Goal: Find specific page/section: Find specific page/section

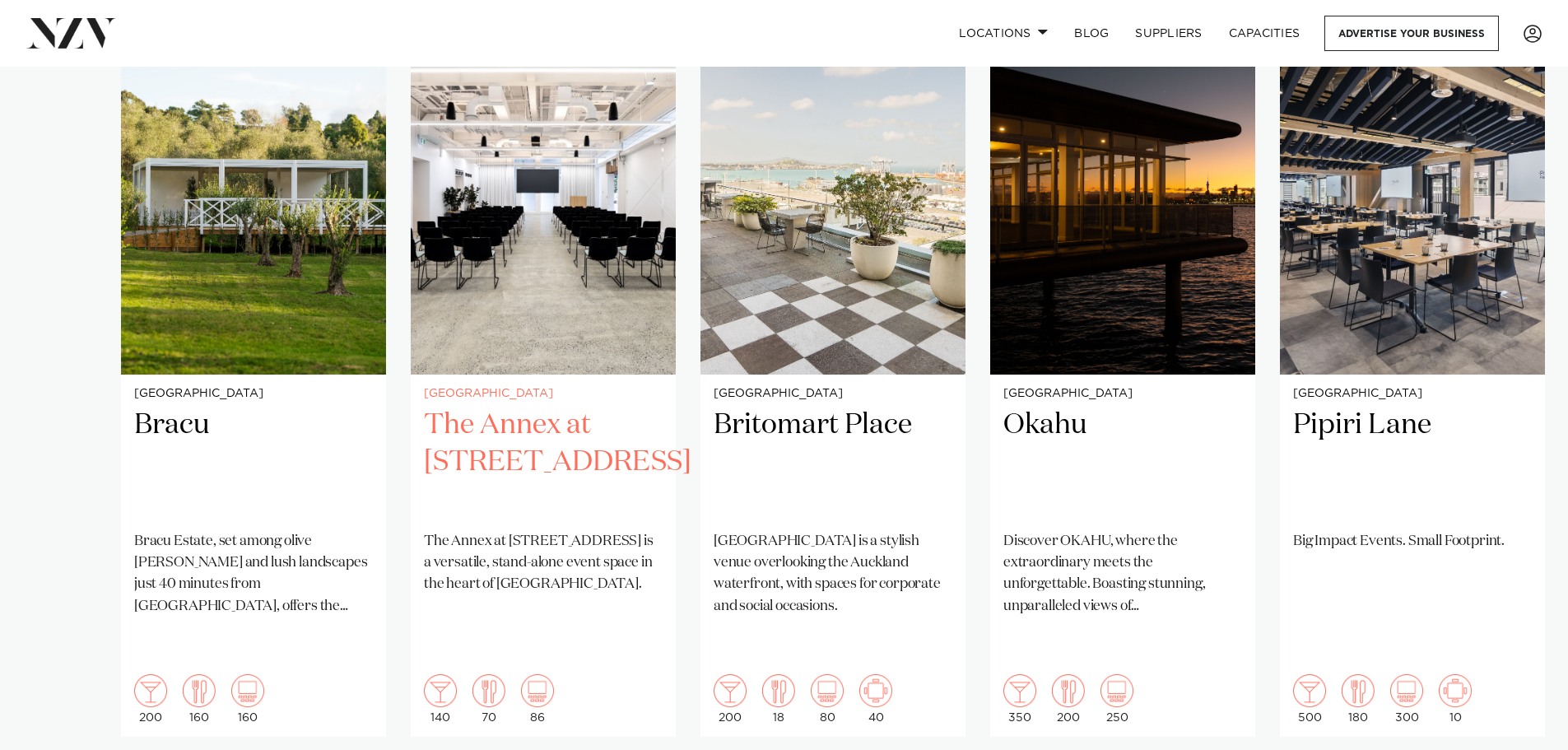
scroll to position [1235, 0]
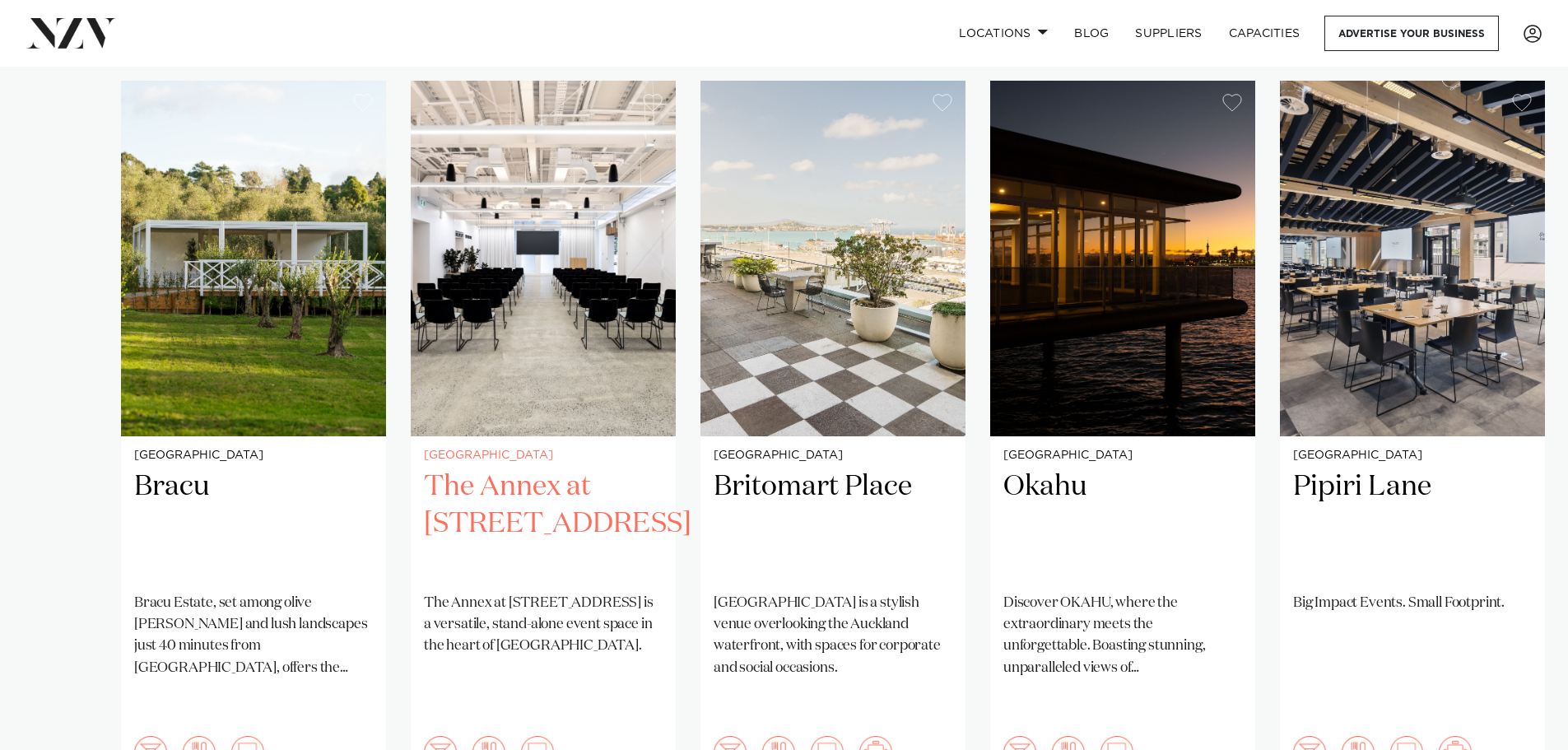
click at [581, 503] on h2 "The Annex at [STREET_ADDRESS]" at bounding box center [543, 524] width 238 height 111
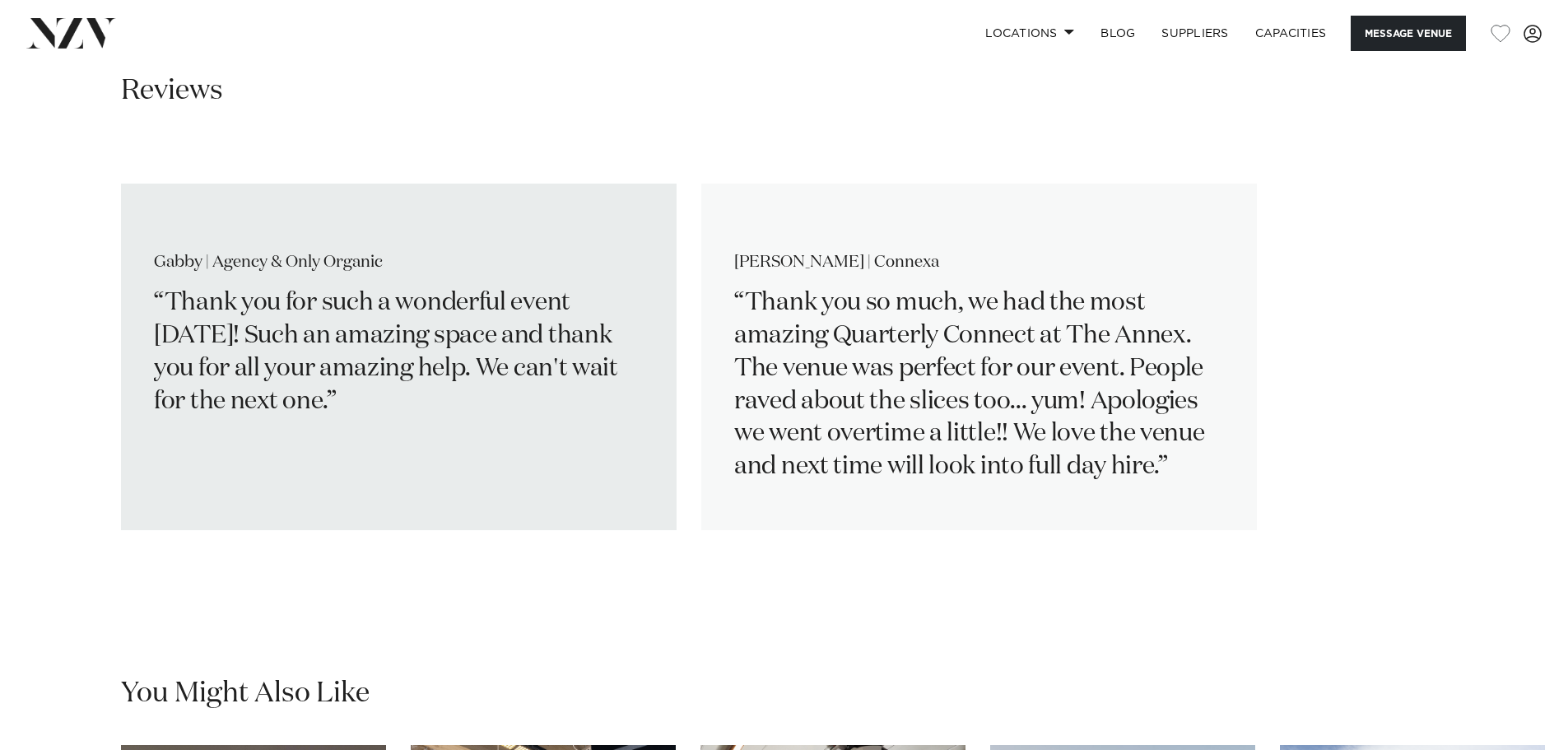
scroll to position [2800, 0]
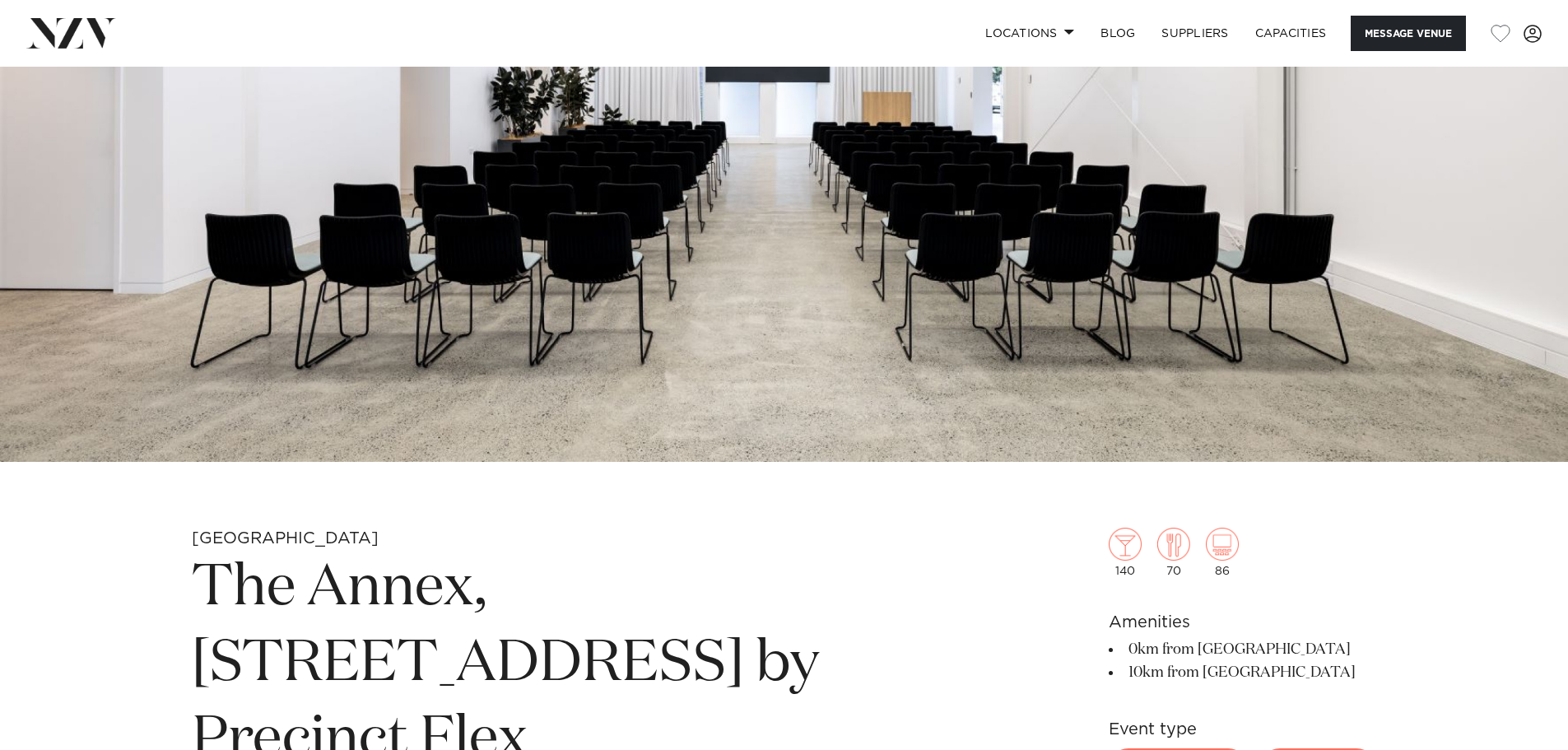
drag, startPoint x: 574, startPoint y: 312, endPoint x: 539, endPoint y: 100, distance: 214.9
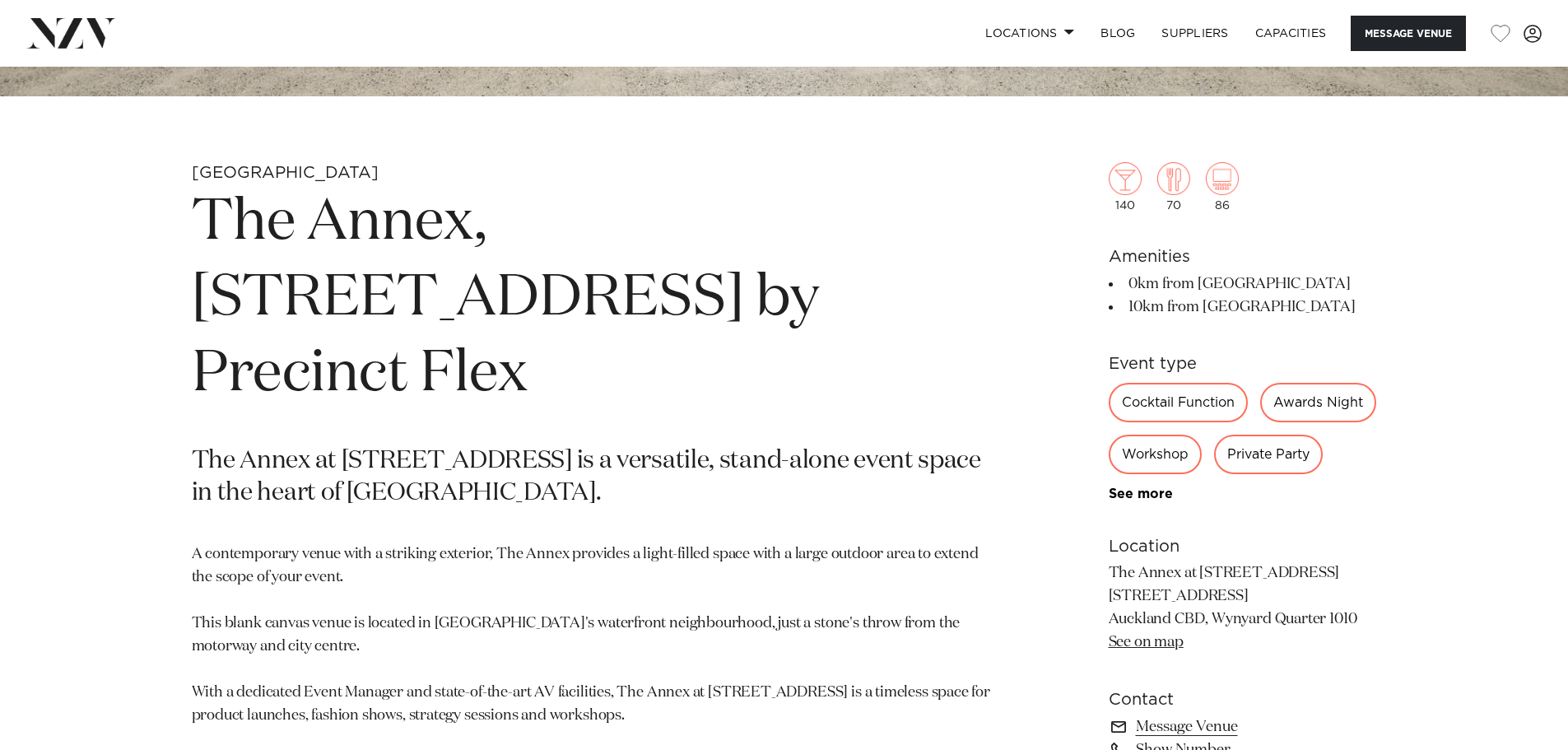
scroll to position [707, 0]
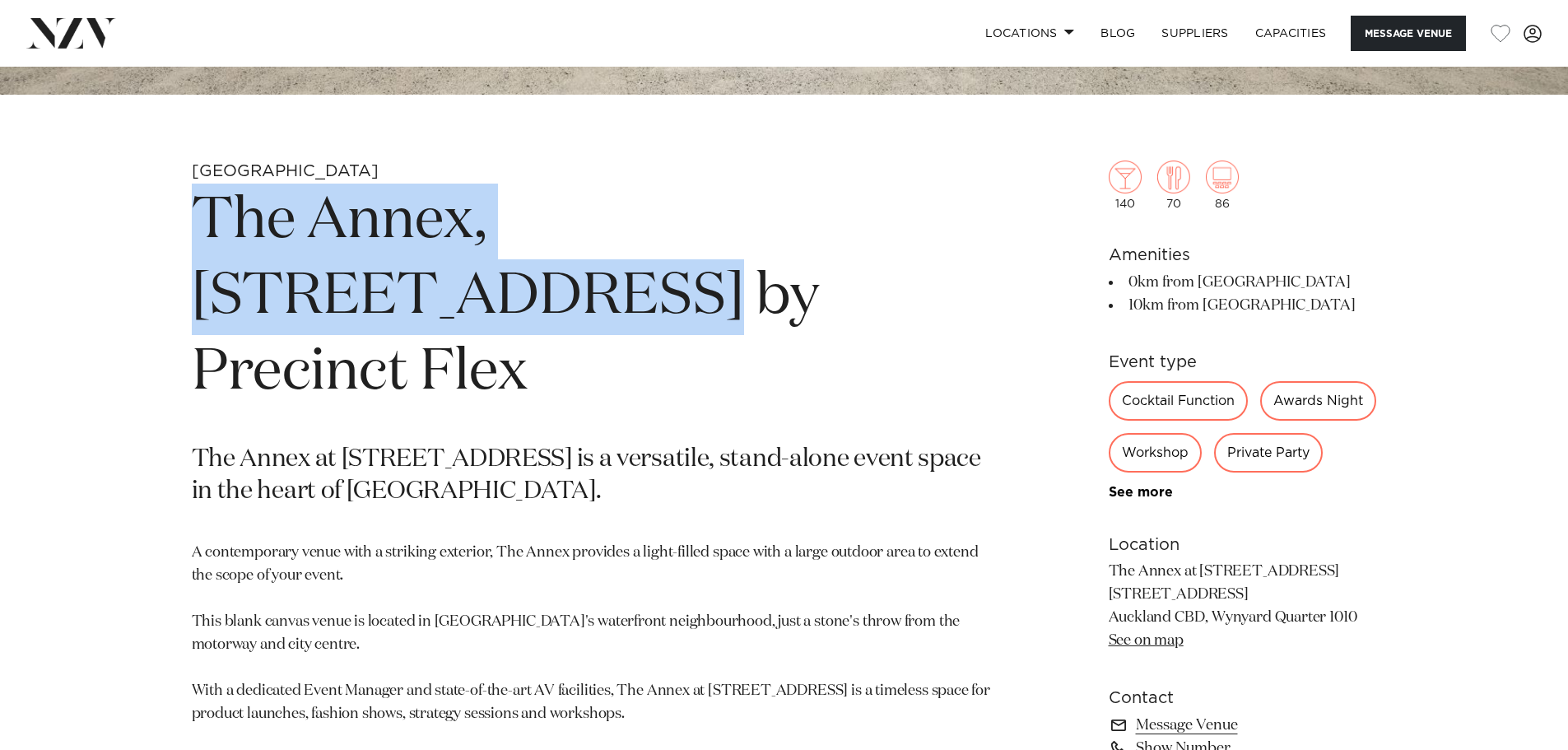
drag, startPoint x: 197, startPoint y: 219, endPoint x: 956, endPoint y: 222, distance: 759.0
click at [956, 222] on h1 "The Annex, 10 Madden Street by Precinct Flex" at bounding box center [591, 297] width 800 height 227
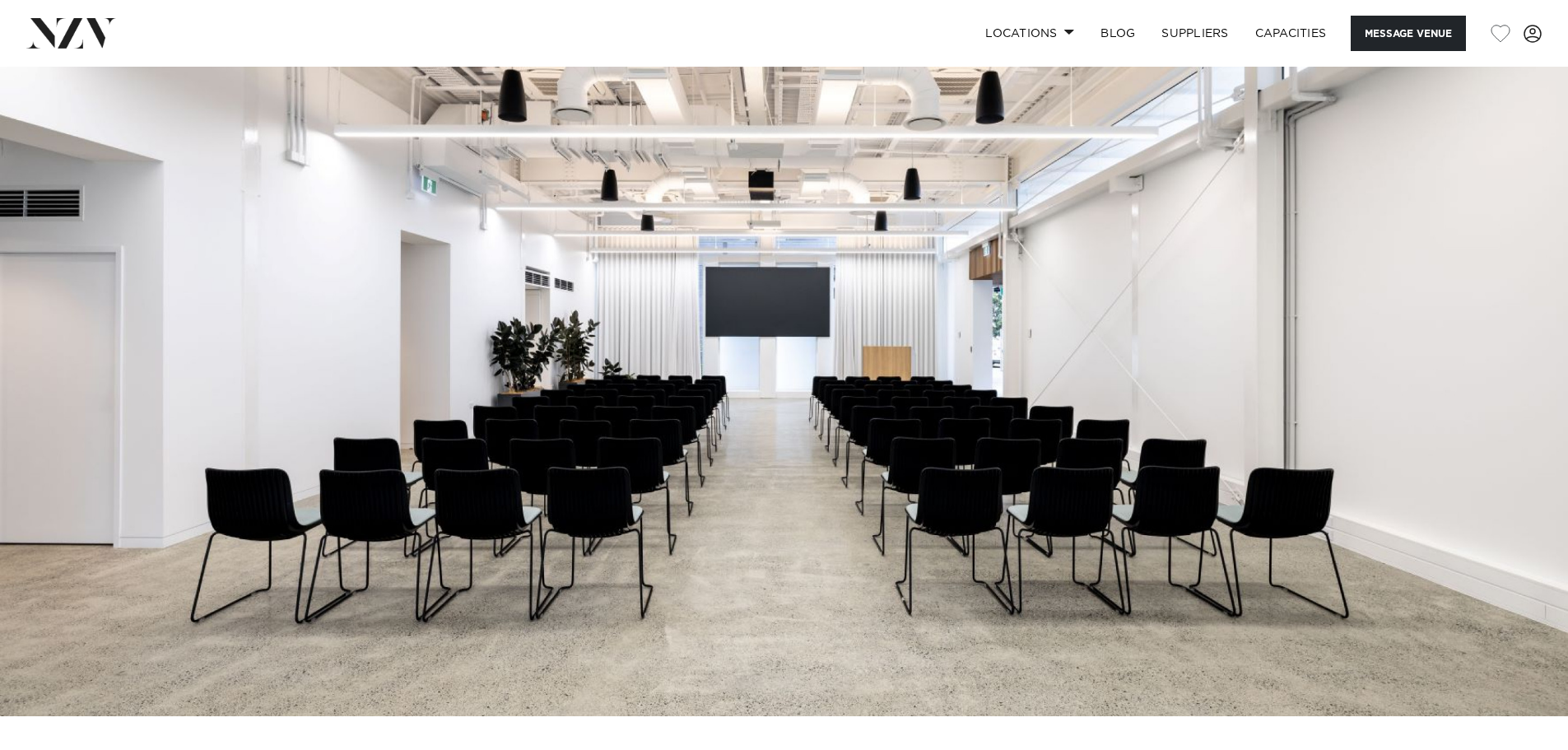
scroll to position [1, 0]
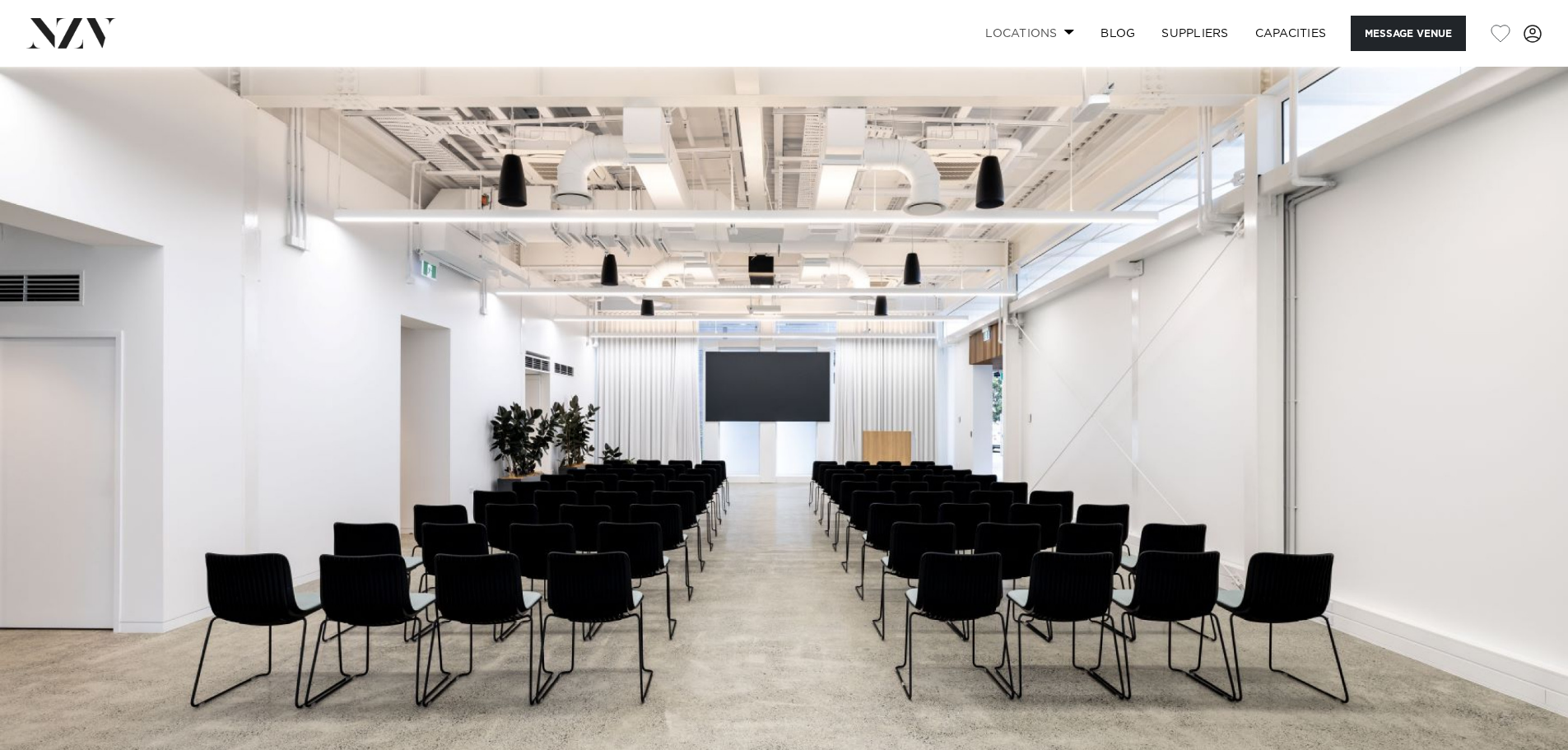
click at [1024, 35] on link "Locations" at bounding box center [1029, 33] width 115 height 35
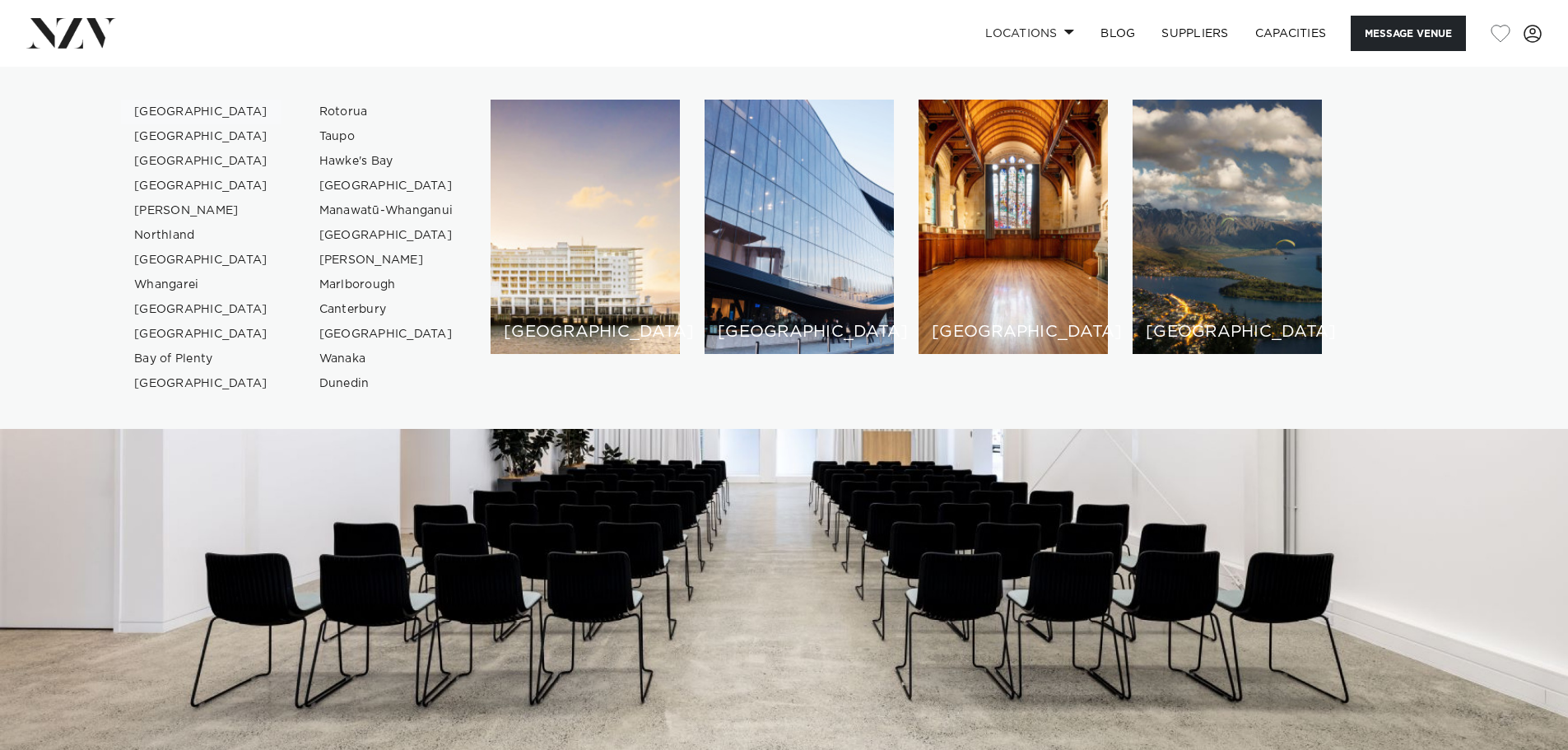
click at [172, 114] on link "[GEOGRAPHIC_DATA]" at bounding box center [201, 112] width 161 height 25
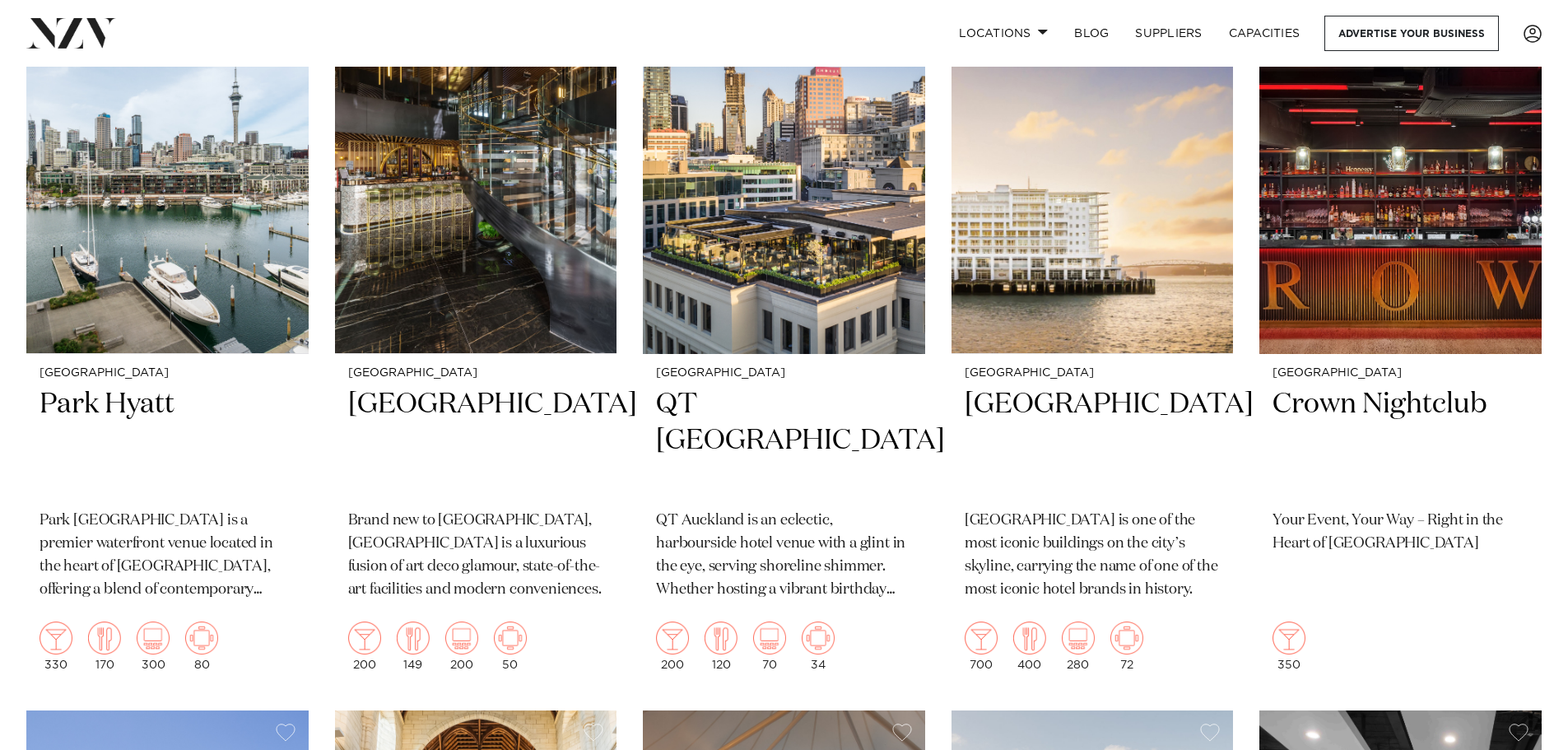
scroll to position [3046, 0]
